Goal: Information Seeking & Learning: Find specific fact

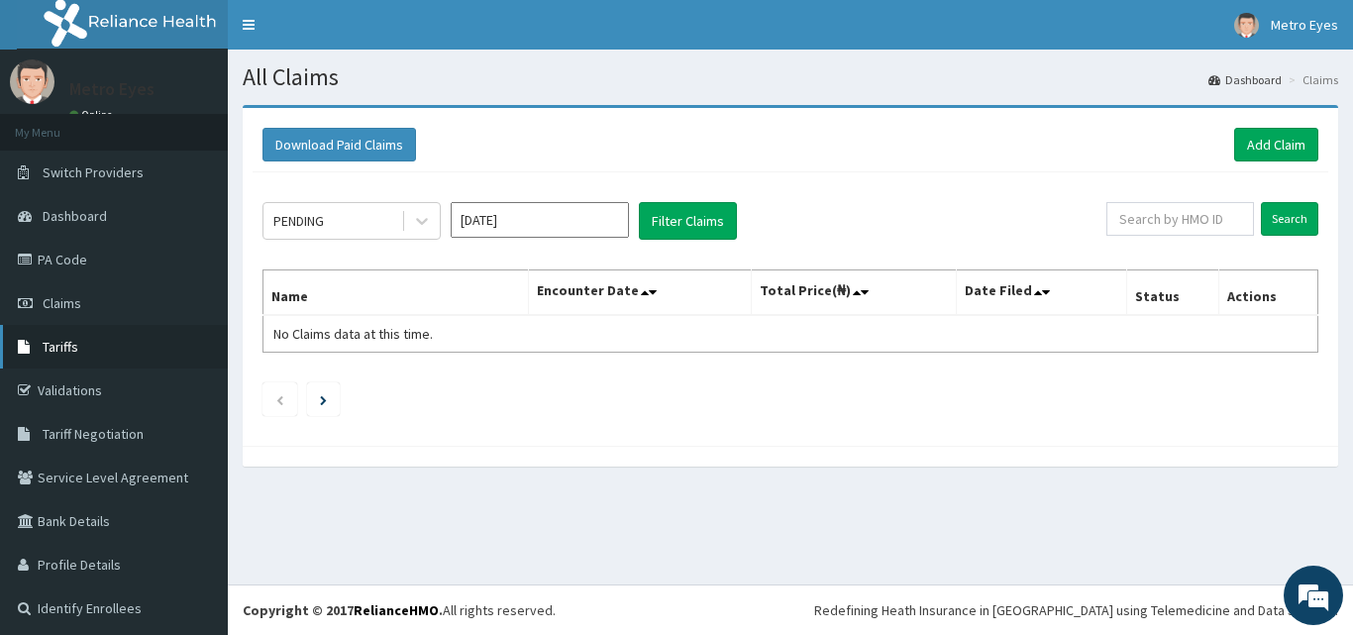
click at [113, 340] on link "Tariffs" at bounding box center [114, 347] width 228 height 44
click at [113, 341] on link "Tariffs" at bounding box center [114, 347] width 228 height 44
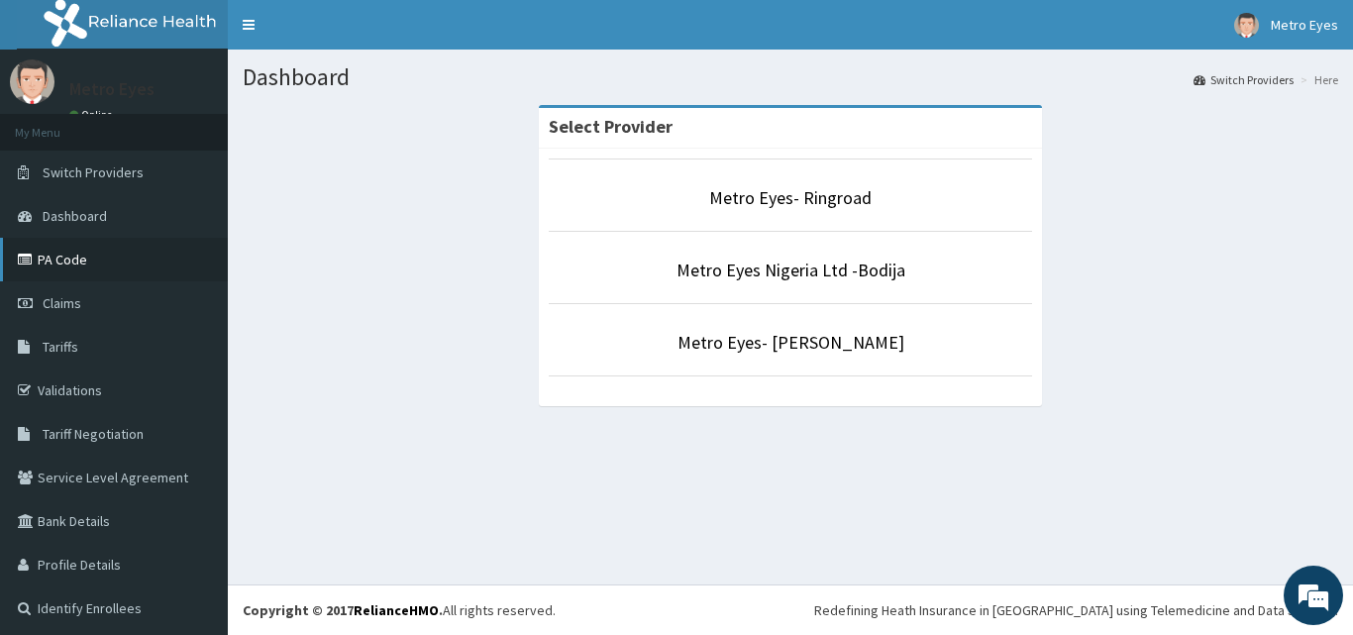
click at [128, 251] on link "PA Code" at bounding box center [114, 260] width 228 height 44
click at [128, 250] on link "PA Code" at bounding box center [114, 260] width 228 height 44
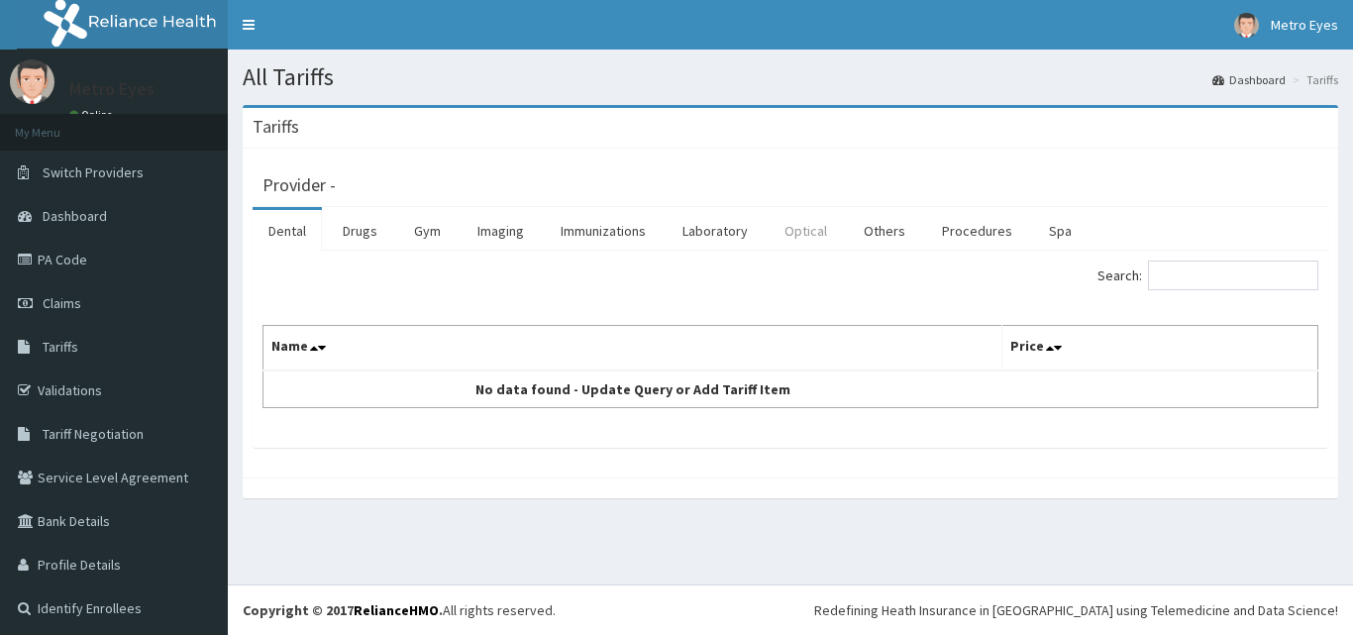
click at [810, 227] on link "Optical" at bounding box center [806, 231] width 74 height 42
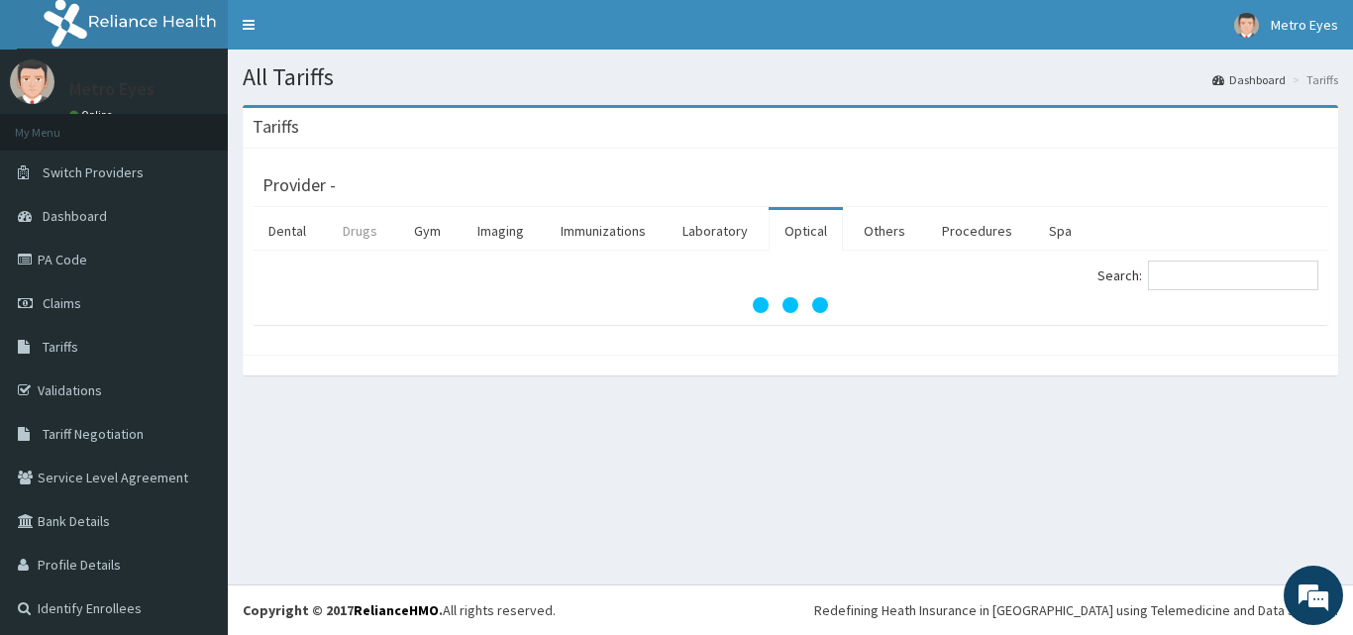
click at [356, 226] on link "Drugs" at bounding box center [360, 231] width 66 height 42
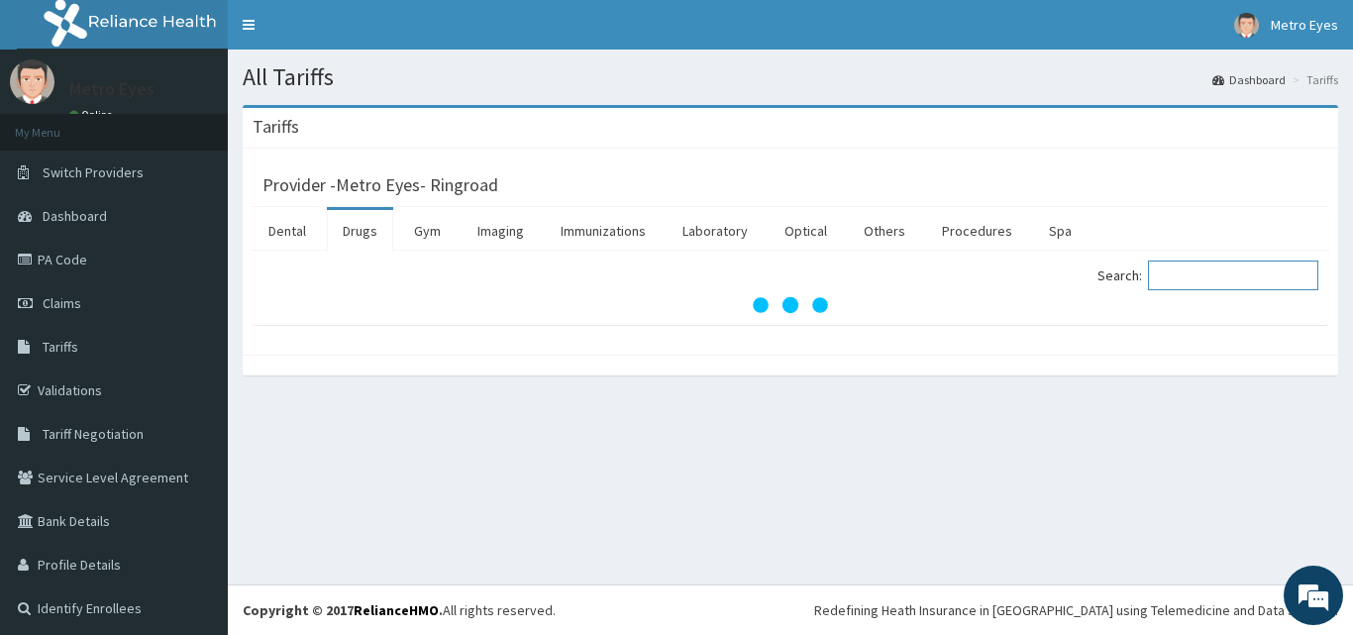
click at [1198, 278] on input "Search:" at bounding box center [1233, 275] width 170 height 30
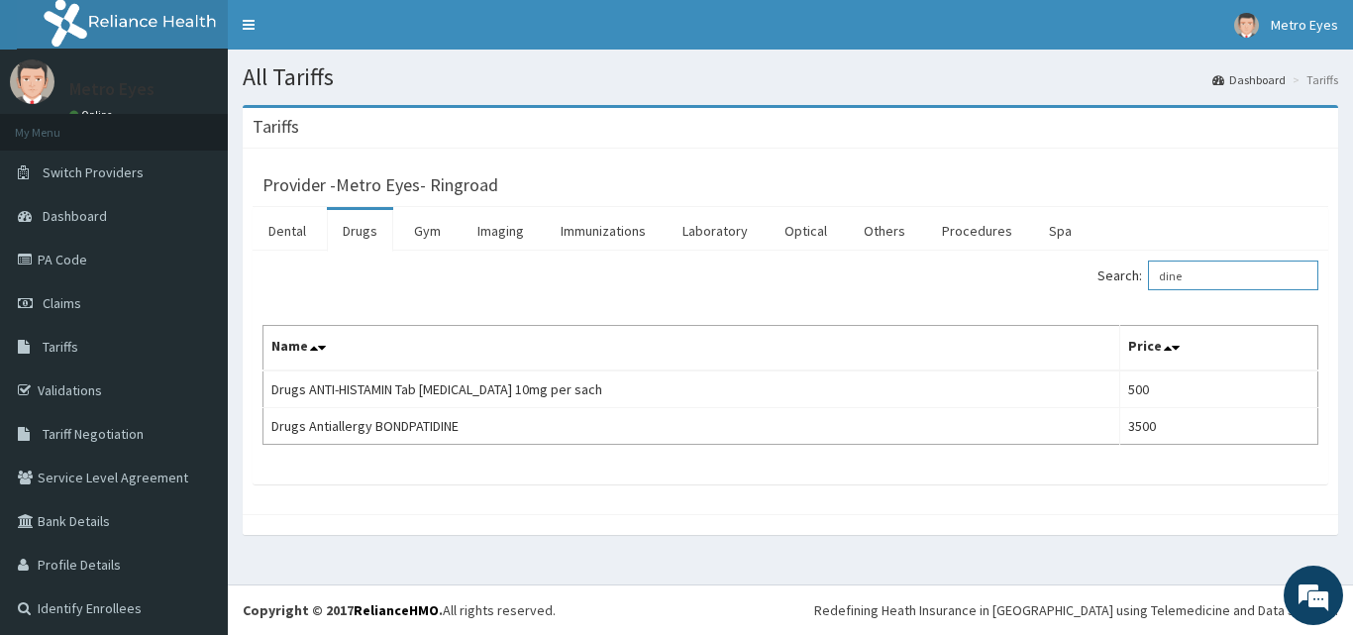
type input "dine"
